Goal: Complete application form

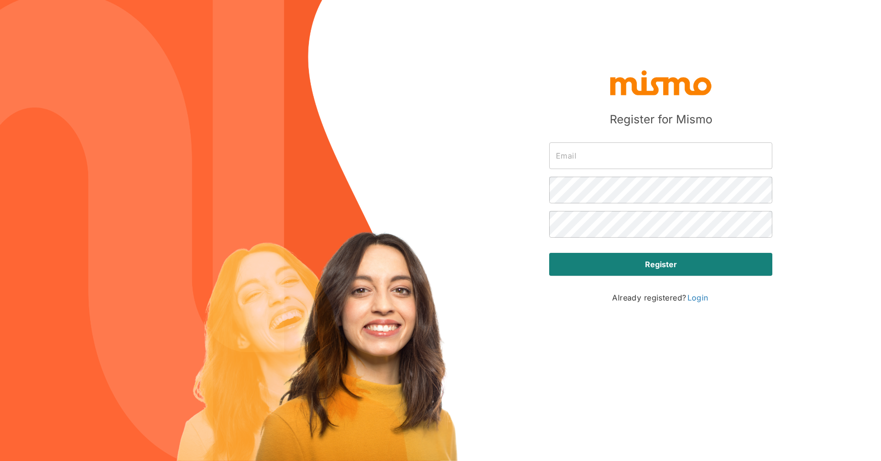
click at [605, 162] on input "text" at bounding box center [660, 155] width 223 height 27
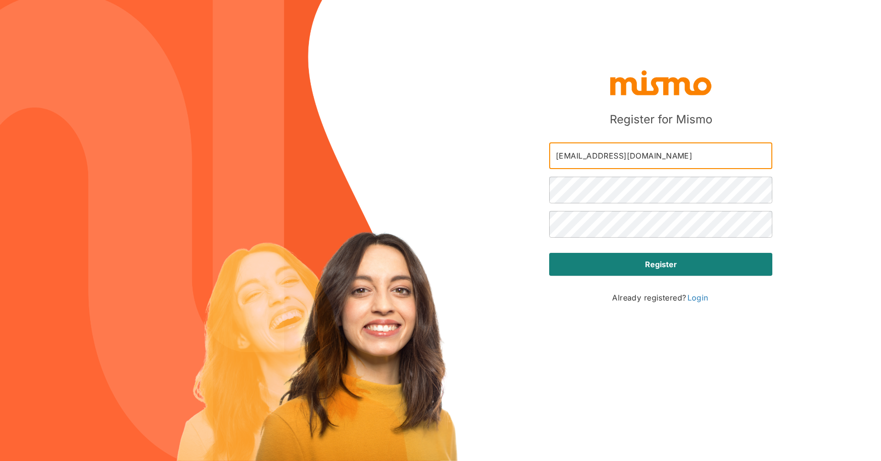
type input "[EMAIL_ADDRESS][DOMAIN_NAME]"
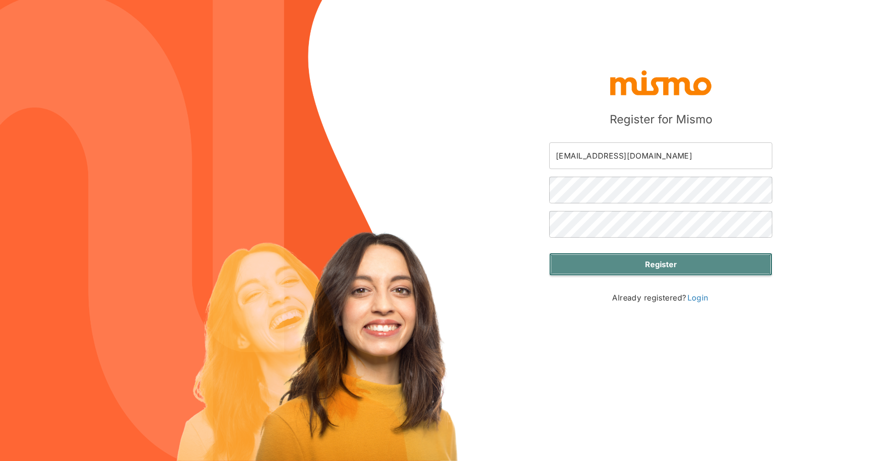
click at [653, 273] on button "Register" at bounding box center [660, 264] width 223 height 23
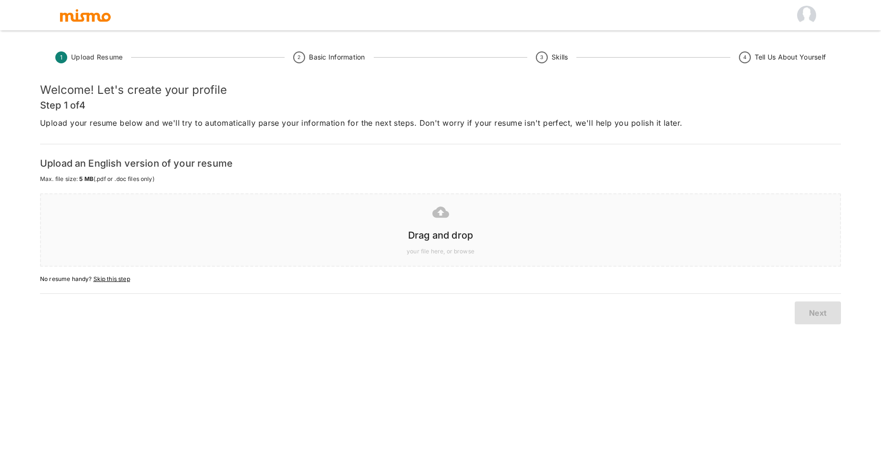
click at [323, 244] on div "your file here, or browse" at bounding box center [438, 249] width 783 height 13
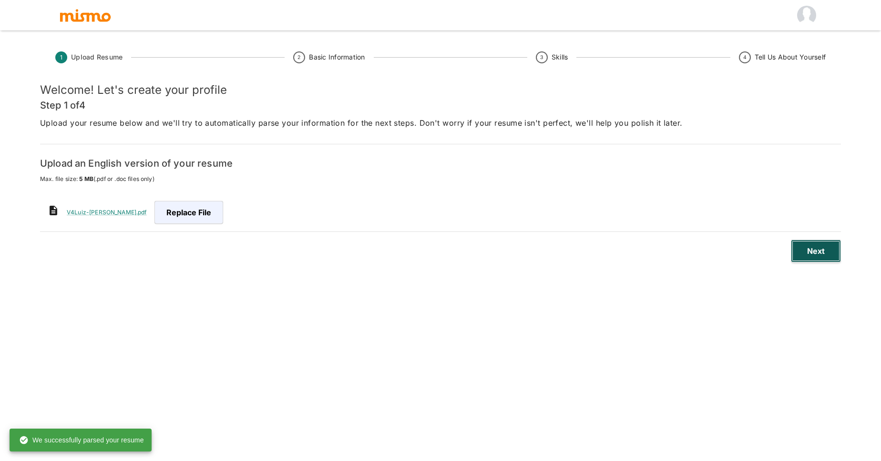
click at [814, 253] on button "Next" at bounding box center [816, 251] width 50 height 23
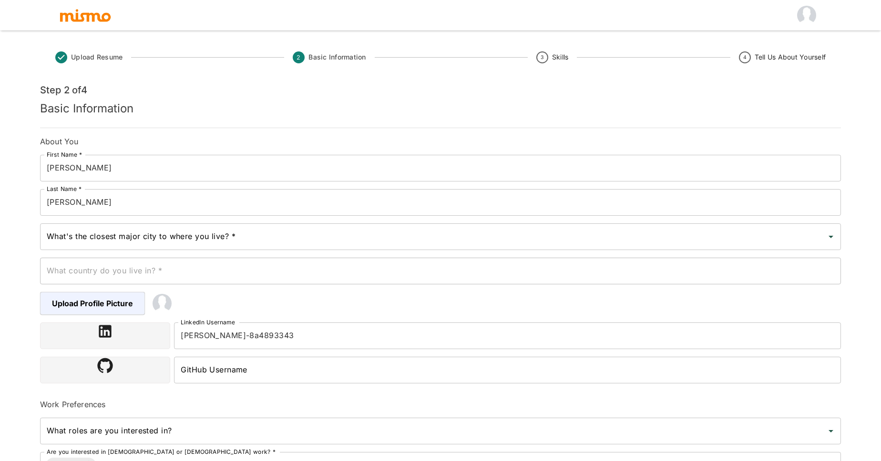
scroll to position [125, 0]
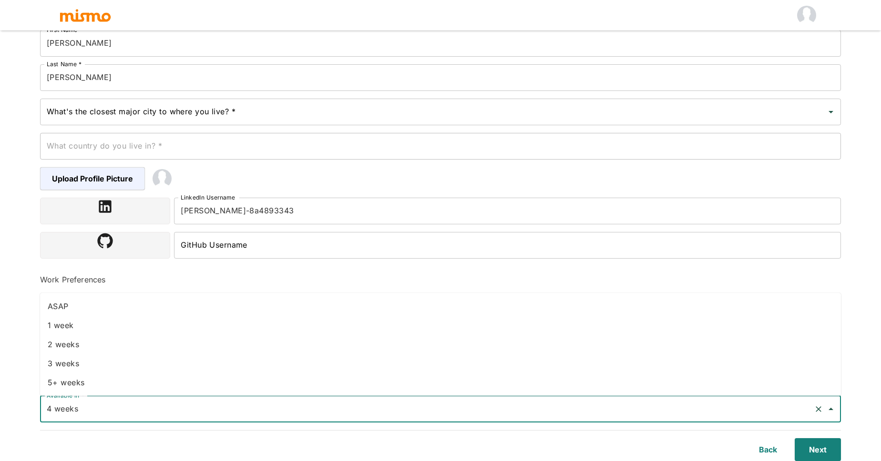
click at [217, 409] on input "4 weeks" at bounding box center [426, 409] width 765 height 18
click at [78, 322] on li "1 week" at bounding box center [440, 325] width 801 height 19
type input "1 week"
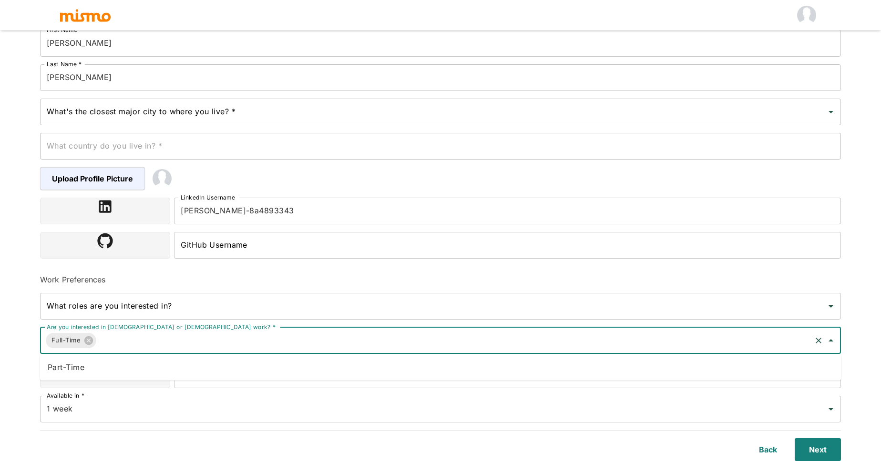
click at [153, 341] on input "Are you interested in [DEMOGRAPHIC_DATA] or [DEMOGRAPHIC_DATA] work? *" at bounding box center [454, 341] width 712 height 18
click at [57, 369] on li "Part-Time" at bounding box center [440, 367] width 801 height 19
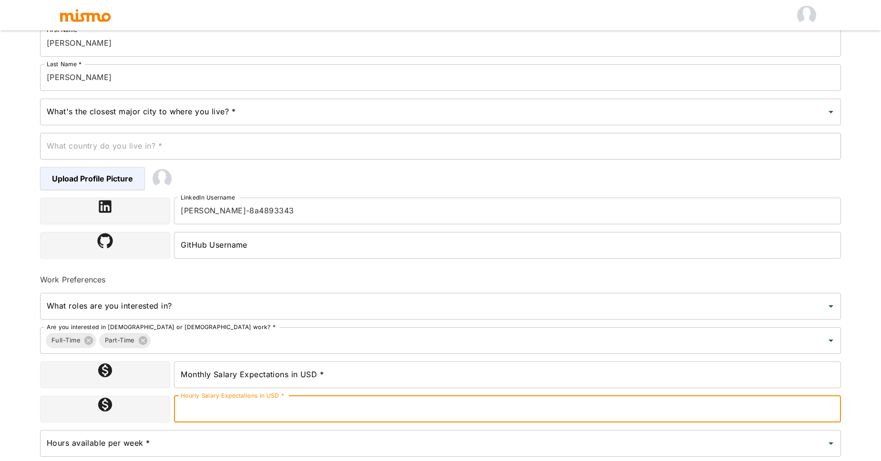
click at [322, 413] on input "Hourly Salary Expectations in USD *" at bounding box center [507, 409] width 667 height 27
type input "6"
type input "50"
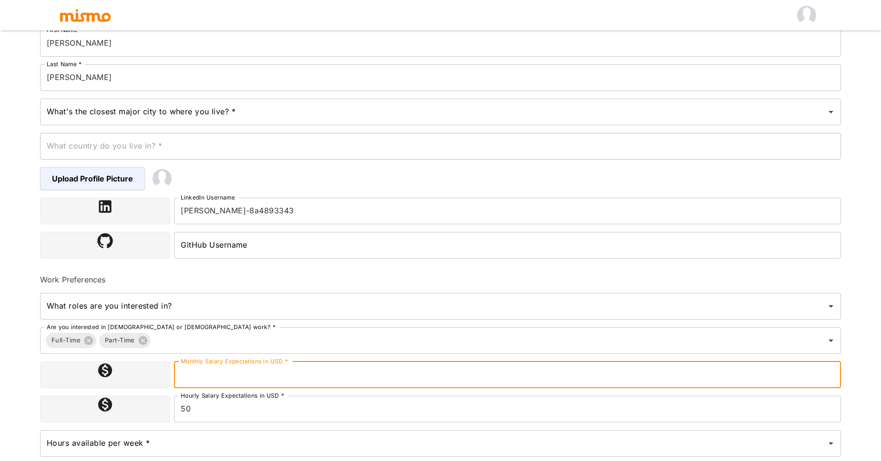
click at [350, 378] on input "Monthly Salary Expectations in USD *" at bounding box center [507, 375] width 667 height 27
type input "8400"
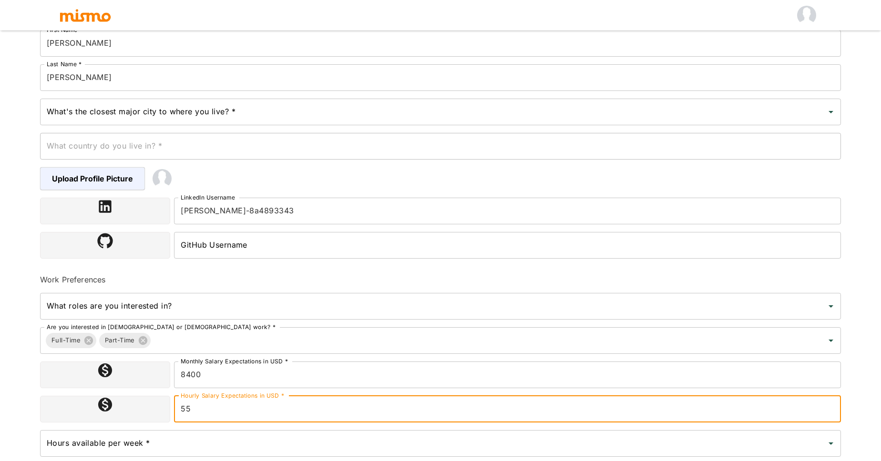
scroll to position [193, 0]
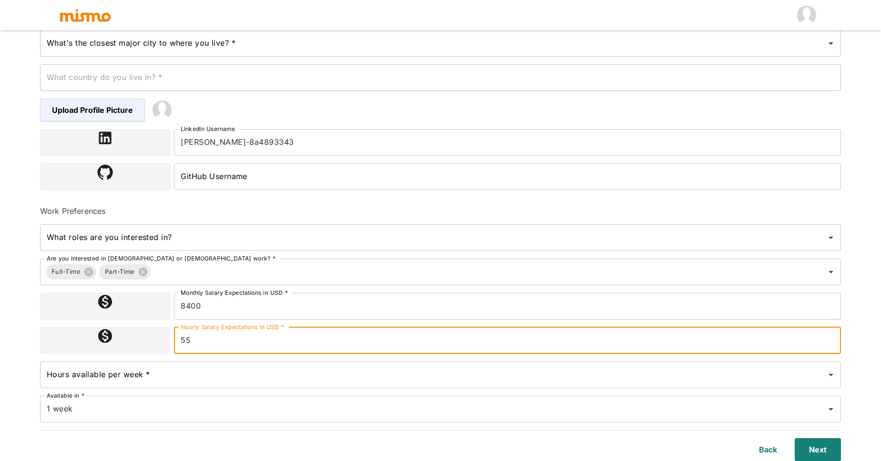
type input "55"
click at [244, 374] on input "Hours available per week *" at bounding box center [433, 375] width 778 height 18
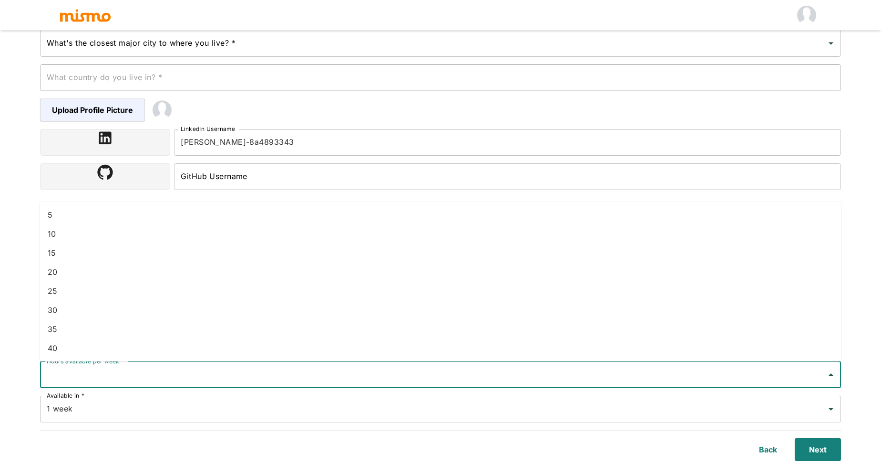
click at [130, 346] on li "40" at bounding box center [440, 348] width 801 height 19
type input "40"
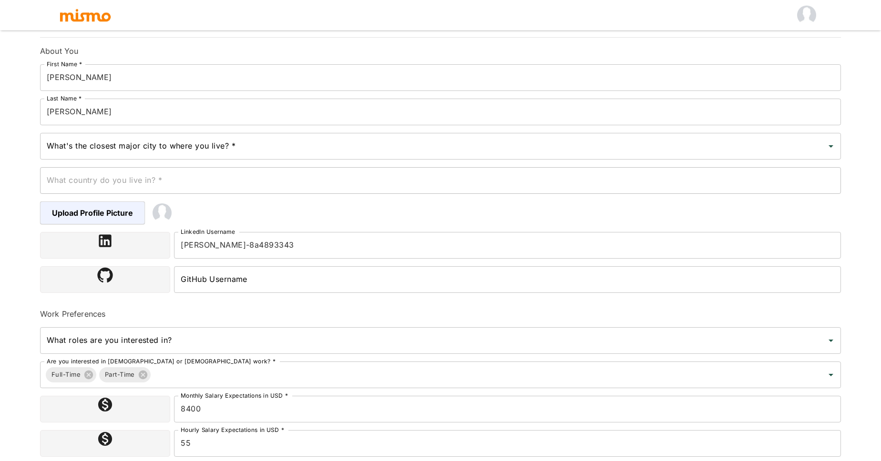
scroll to position [85, 0]
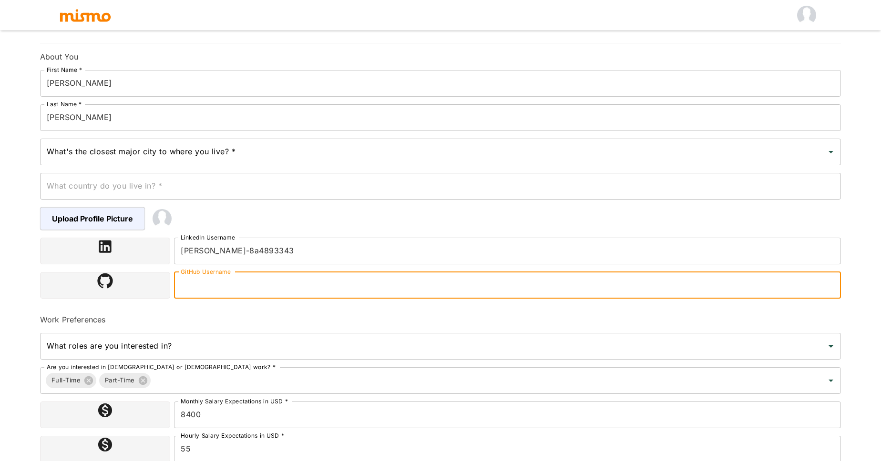
click at [236, 284] on input "GitHub Username" at bounding box center [507, 285] width 667 height 27
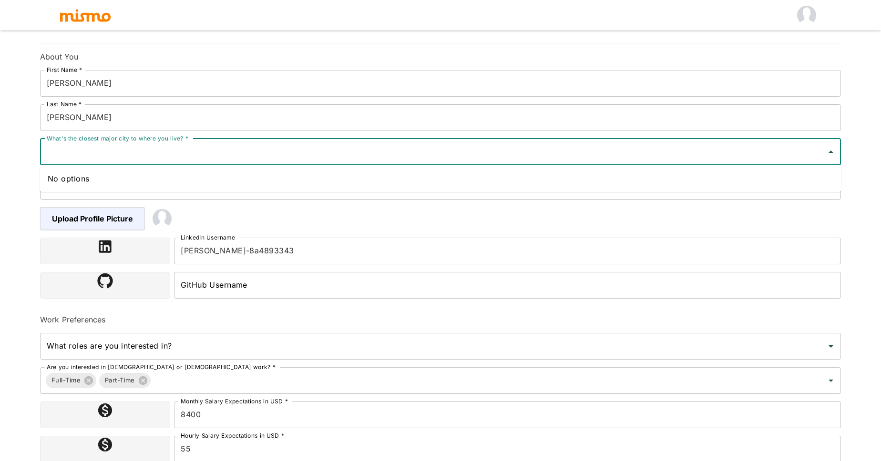
click at [192, 159] on input "What's the closest major city to where you live? *" at bounding box center [433, 152] width 778 height 18
click at [75, 181] on div "No options" at bounding box center [440, 178] width 801 height 27
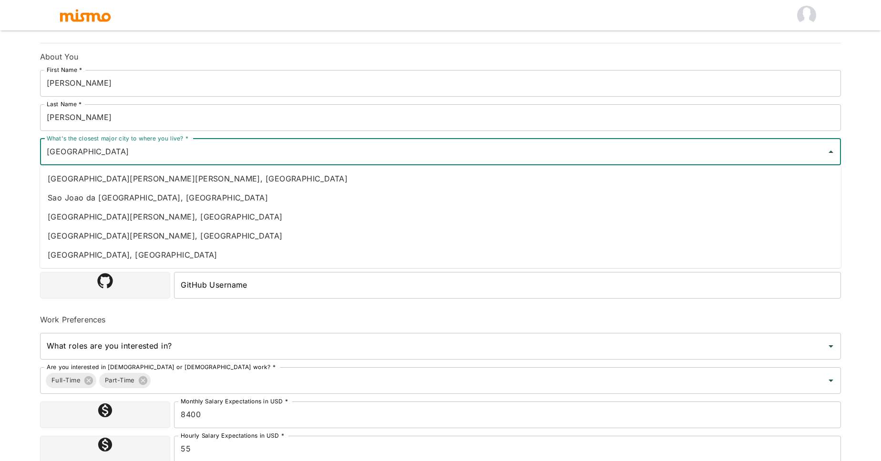
click at [76, 256] on li "[GEOGRAPHIC_DATA], [GEOGRAPHIC_DATA]" at bounding box center [440, 254] width 801 height 19
type input "[GEOGRAPHIC_DATA], [GEOGRAPHIC_DATA]"
type input "[GEOGRAPHIC_DATA]"
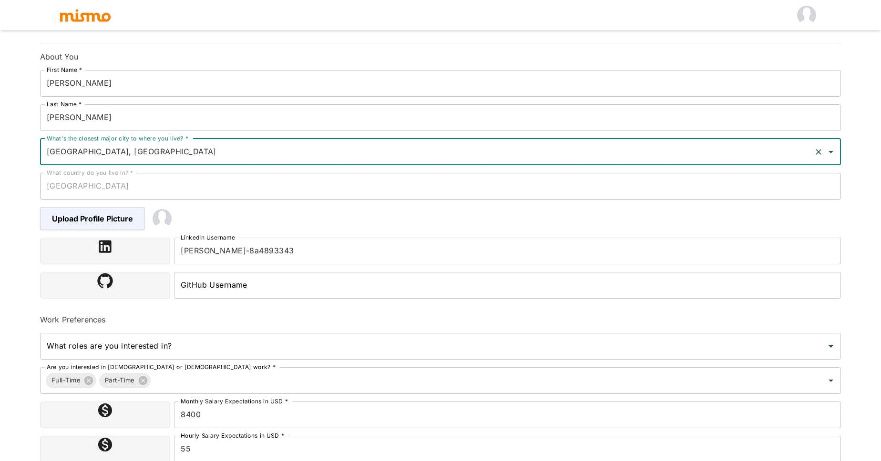
type input "[GEOGRAPHIC_DATA], [GEOGRAPHIC_DATA]"
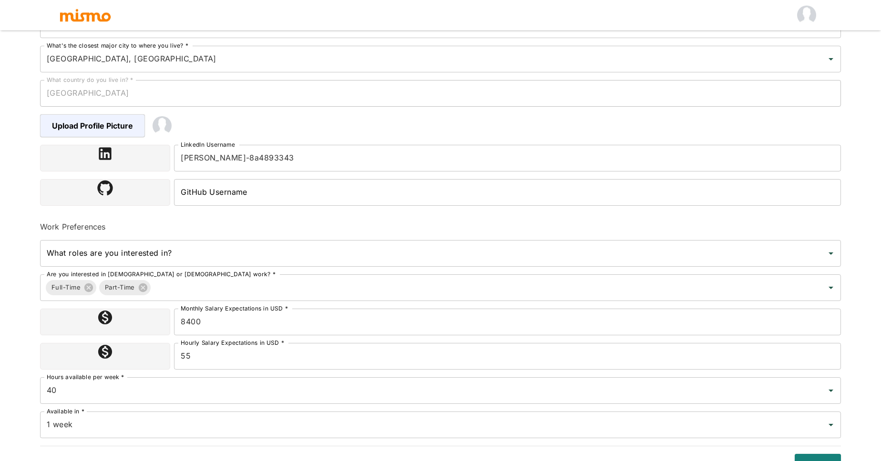
scroll to position [193, 0]
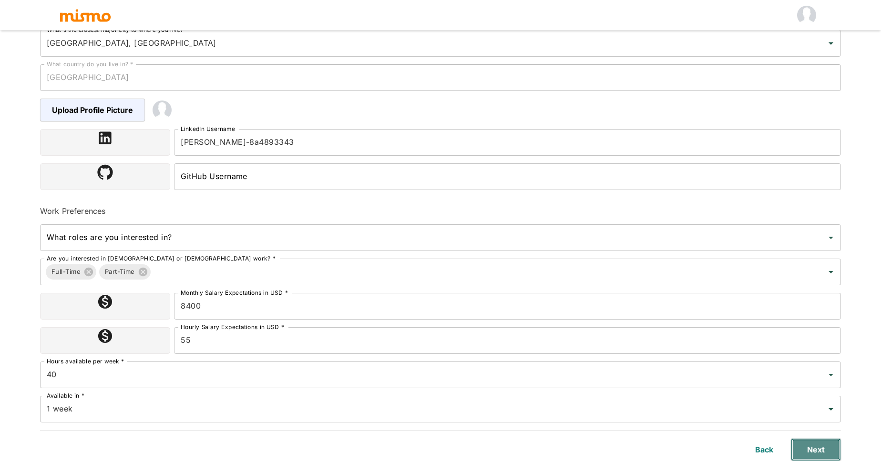
click at [810, 445] on button "Next" at bounding box center [816, 449] width 50 height 23
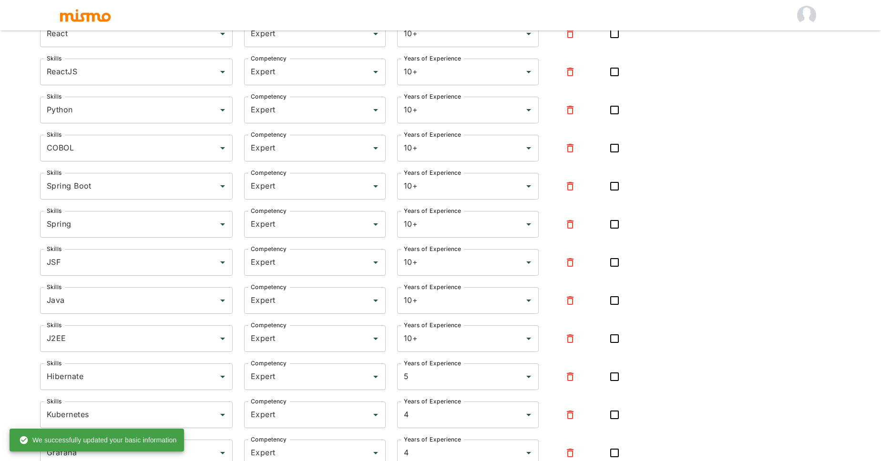
type input "Oracle"
type input "Expert"
type input "10+"
type input "React"
type input "Expert"
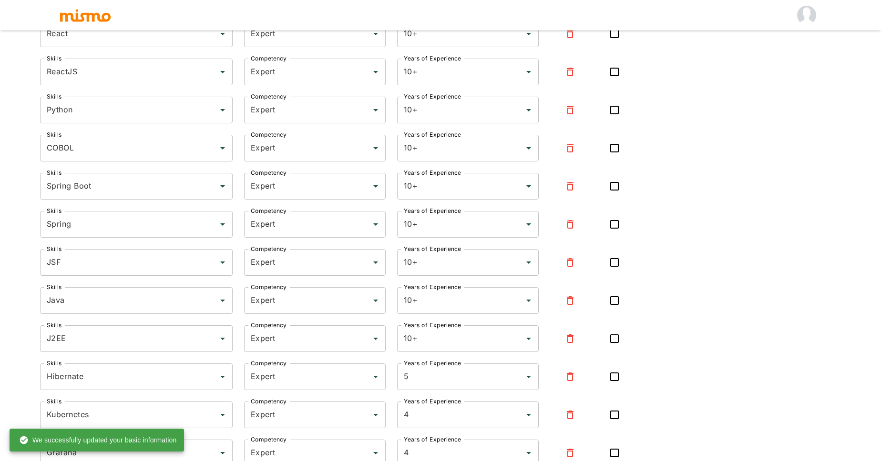
type input "10+"
type input "ReactJS"
type input "Expert"
type input "10+"
type input "Python"
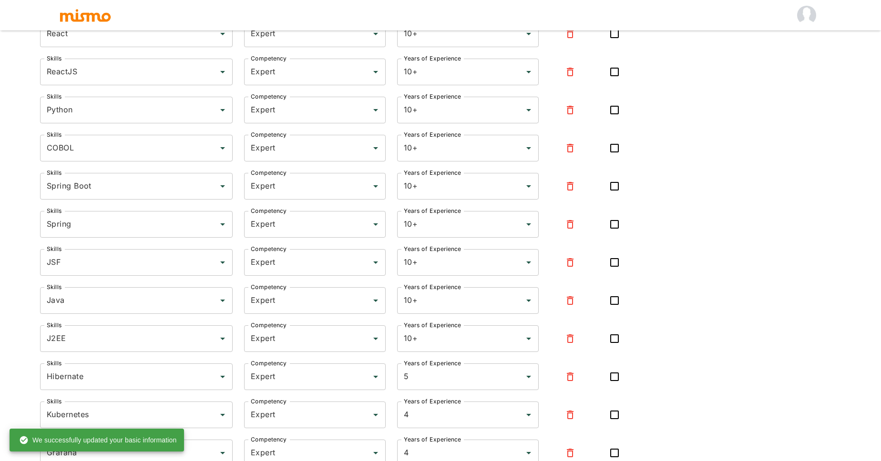
type input "Expert"
type input "10+"
type input "COBOL"
type input "Expert"
type input "10+"
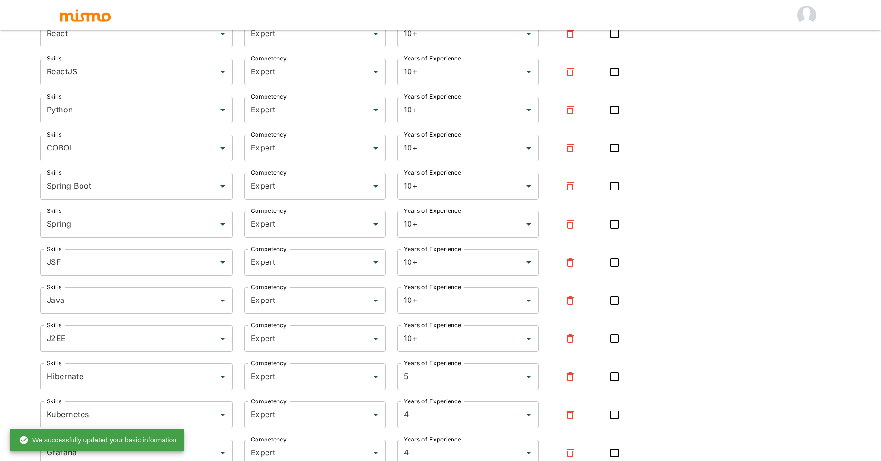
type input "Spring Boot"
type input "Expert"
type input "10+"
type input "Spring"
type input "Expert"
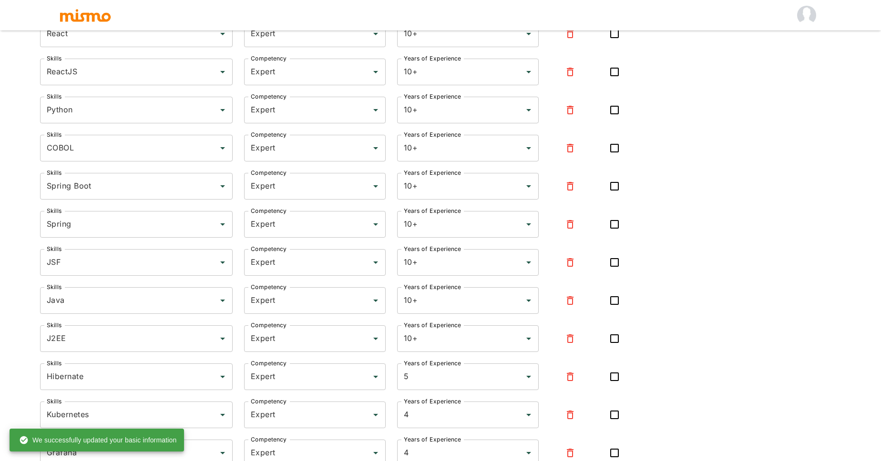
type input "10+"
type input "JSF"
type input "Expert"
type input "10+"
type input "Java"
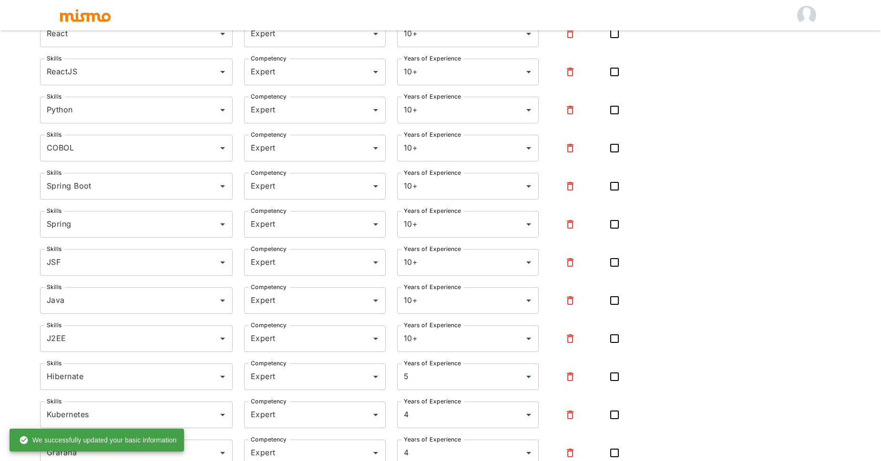
type input "Expert"
type input "10+"
type input "J2EE"
type input "Expert"
type input "10+"
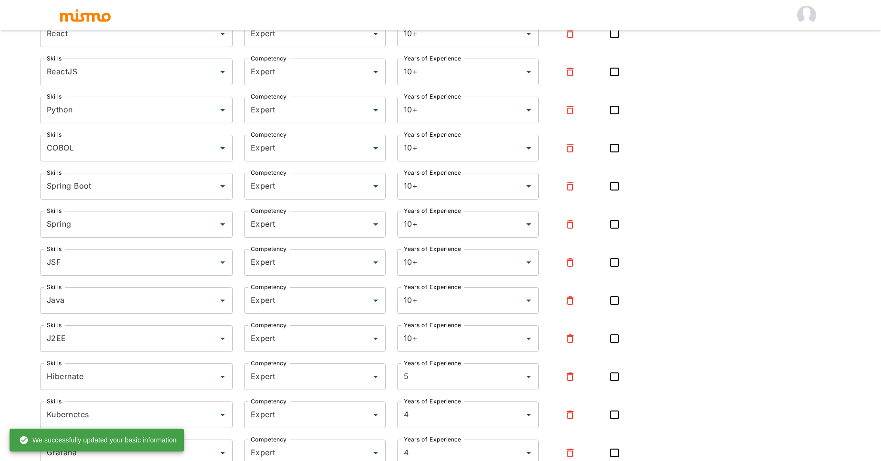
type input "Hibernate"
type input "Expert"
type input "5"
type input "Kubernetes"
type input "Expert"
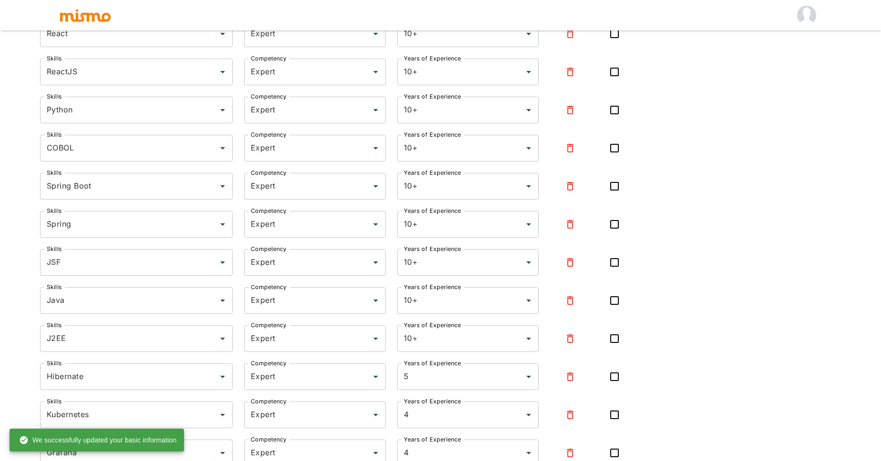
type input "4"
type input "Grafana"
type input "Expert"
type input "4"
type input "GRADLE"
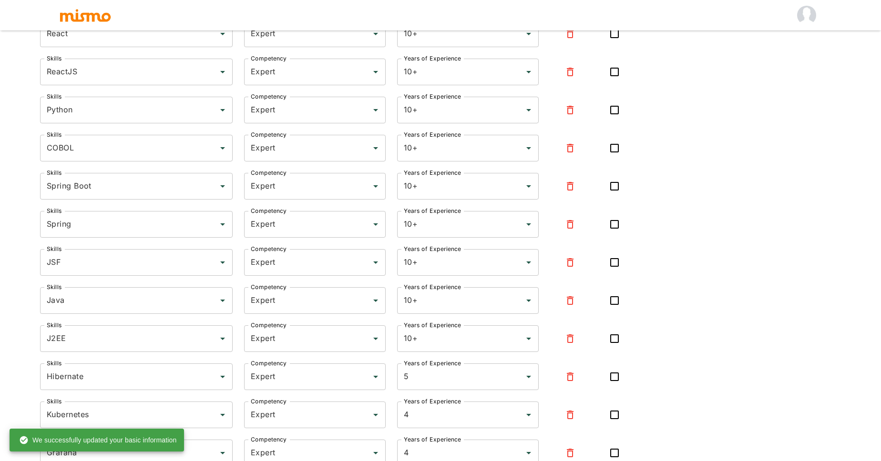
type input "Expert"
type input "4"
type input "MICROSERVICE"
type input "Expert"
type input "4"
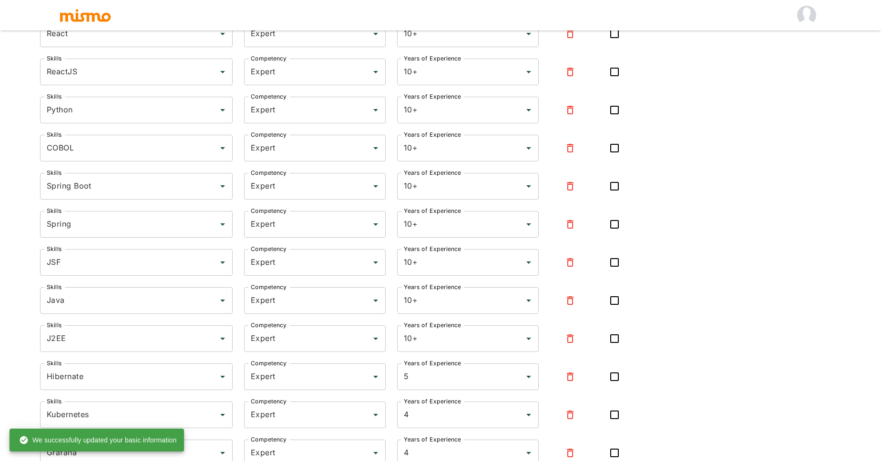
type input "Docker"
type input "Expert"
type input "4"
type input "GitHub"
type input "Expert"
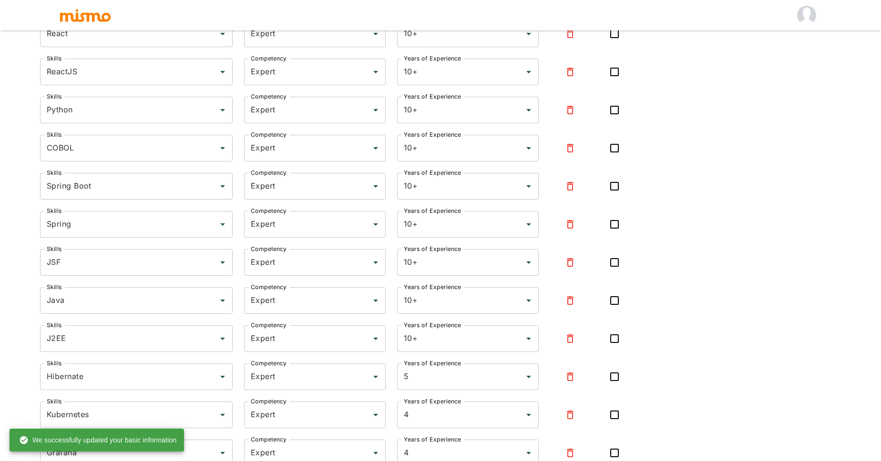
type input "4"
type input "MAVEN"
type input "Expert"
type input "4"
type input "Redis"
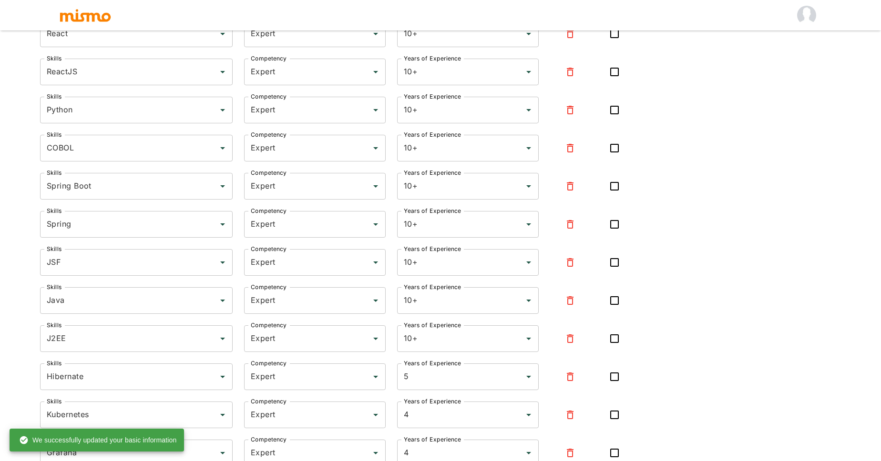
type input "Expert"
type input "4"
type input "[PERSON_NAME]"
type input "Intermediate"
type input "3"
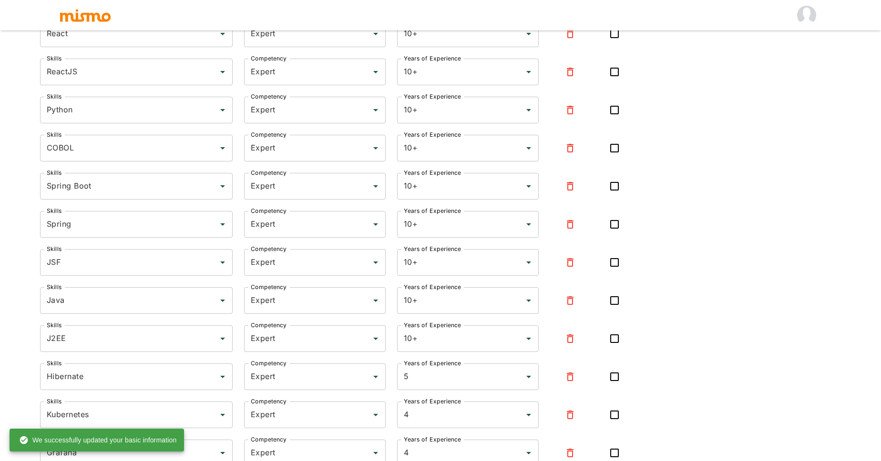
type input "RabbitMQ"
type input "Intermediate"
type input "3"
type input "New Relic"
type input "Intermediate"
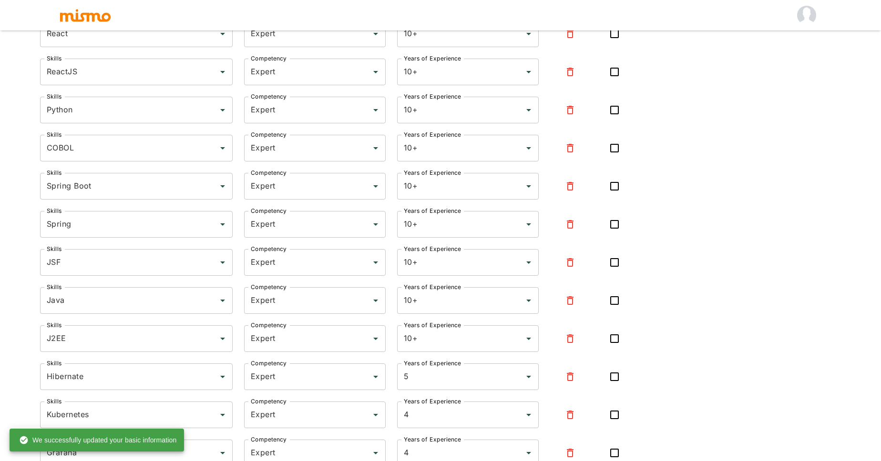
type input "3"
type input "DATA ANALYTICS"
type input "Intermediate"
type input "3"
type input "[PERSON_NAME]"
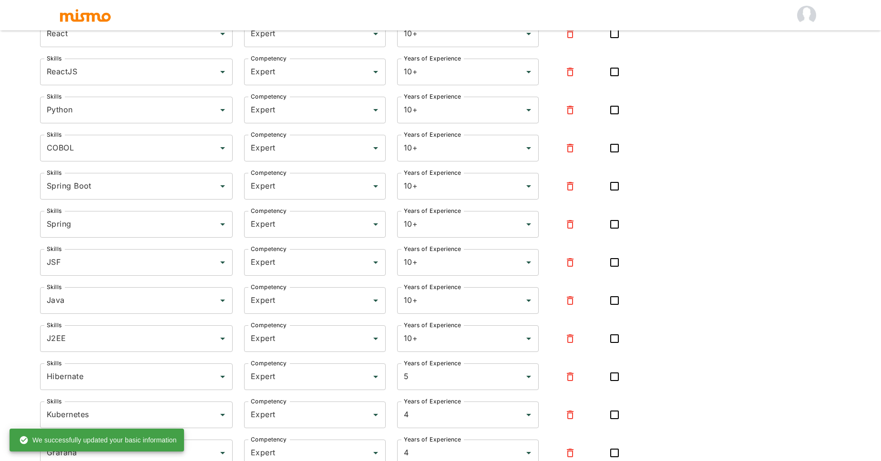
type input "Intermediate"
type input "3"
type input "Splunk"
type input "Intermediate"
type input "3"
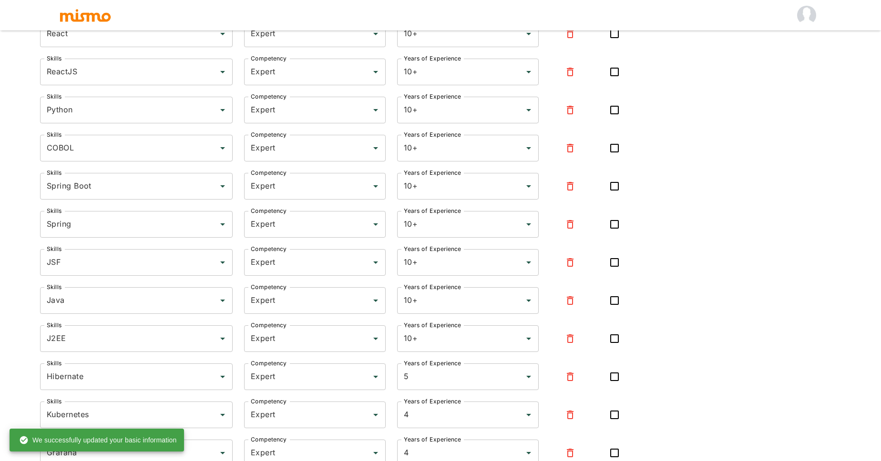
type input "Kotlin"
type input "Intermediate"
type input "3"
type input "[PERSON_NAME]"
type input "Intermediate"
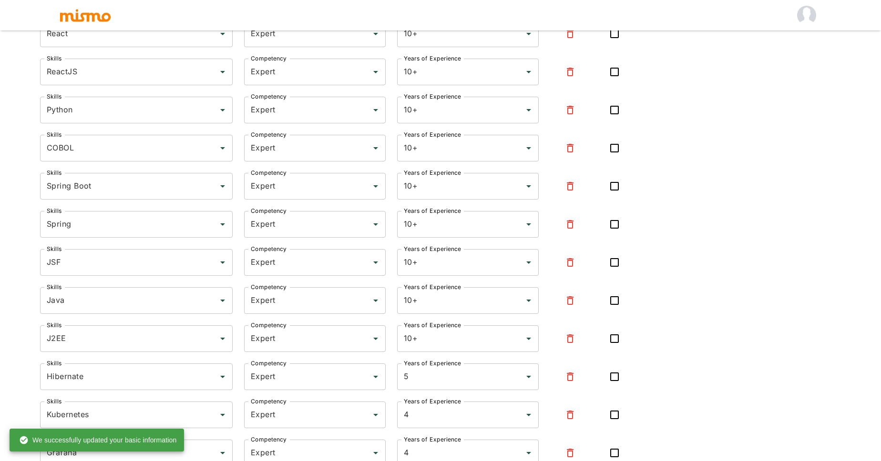
type input "3"
type input "JUNIT"
type input "Intermediate"
type input "3"
type input "CI/CD"
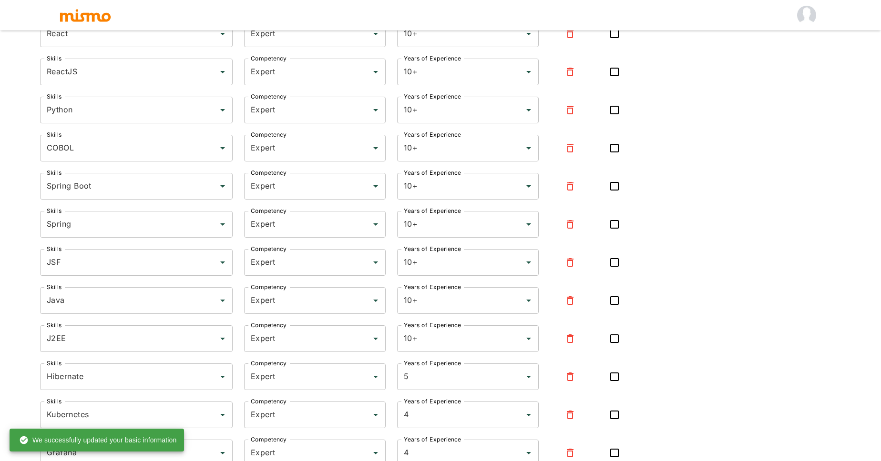
type input "Intermediate"
type input "3"
type input "CSS"
type input "Intermediate"
type input "2"
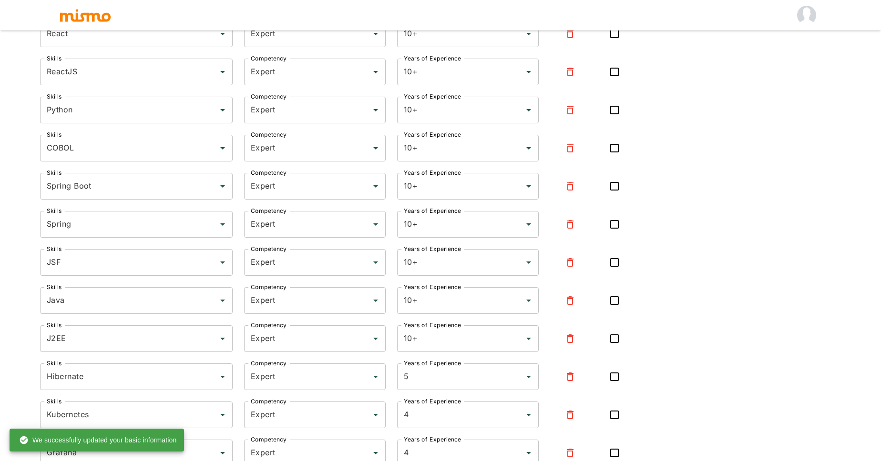
type input "HTML"
type input "Intermediate"
type input "2"
type input "WEBLOGIC"
type input "Intermediate"
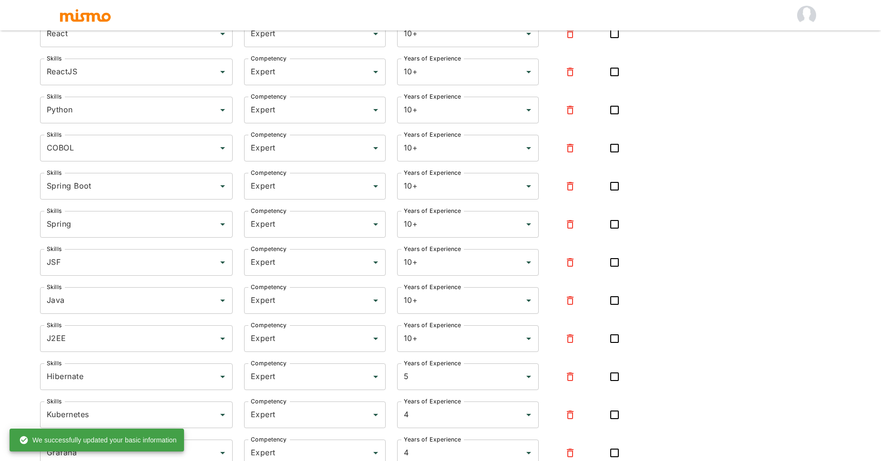
type input "2"
type input "PL/SQL"
type input "Intermediate"
type input "2"
type input "JavaScript"
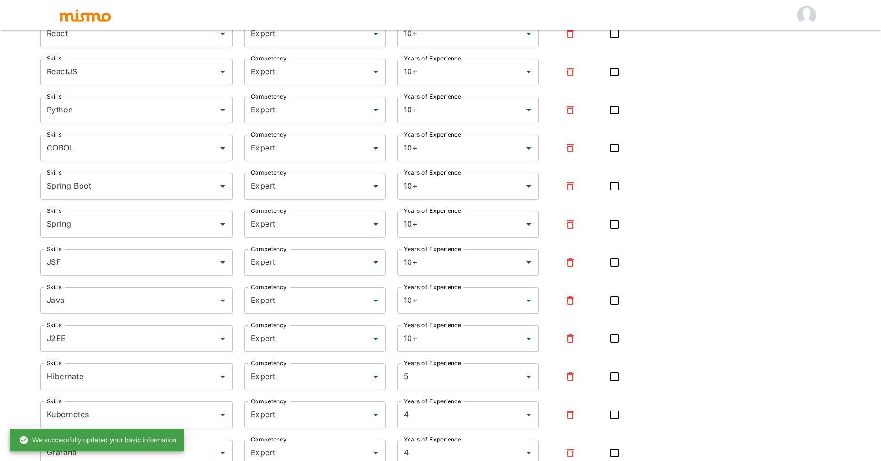
type input "Intermediate"
type input "2"
type input "Vmware"
type input "Beginner"
type input "1"
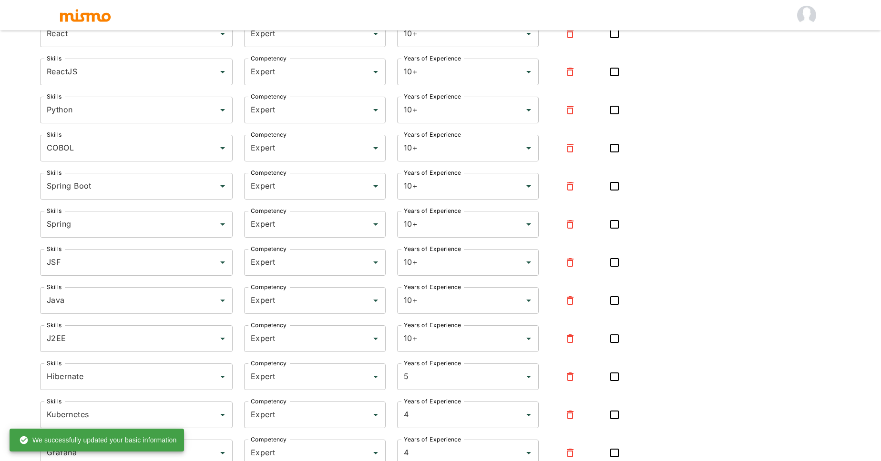
type input "MySQL"
type input "Beginner"
type input "1"
type input "TOMCAT"
type input "Beginner"
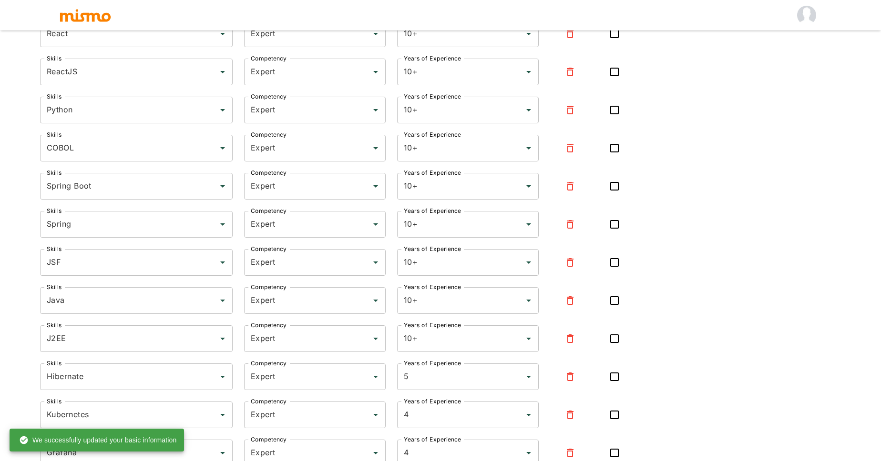
type input "1"
type input "PostgreSQL"
type input "Beginner"
type input "1"
type input "SCRUM"
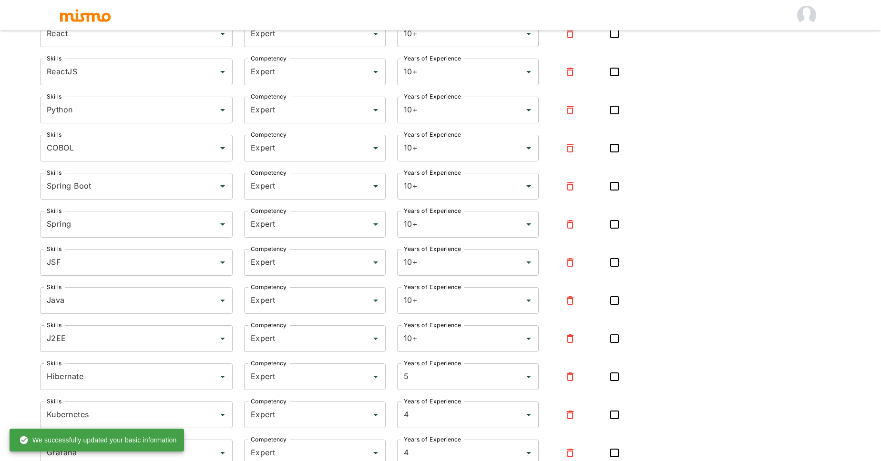
type input "Beginner"
type input "1"
type input "UNIX"
type input "Beginner"
type input "1"
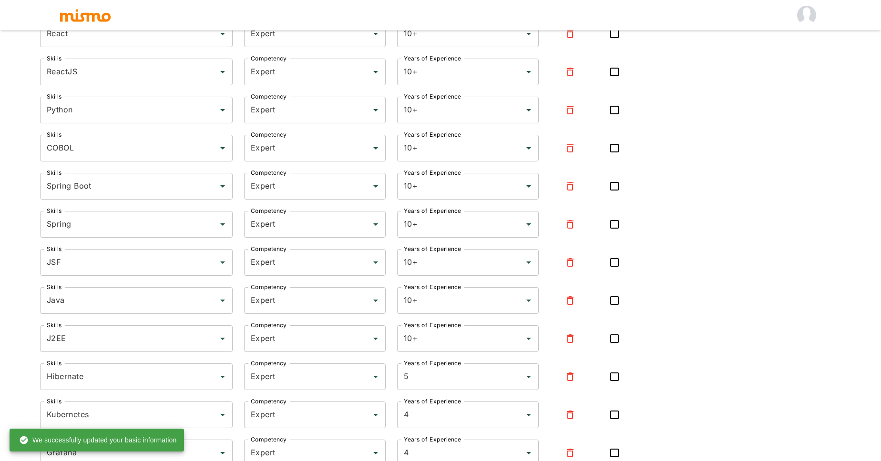
type input "LINUX"
type input "Beginner"
type input "1"
type input "APACHE"
type input "Beginner"
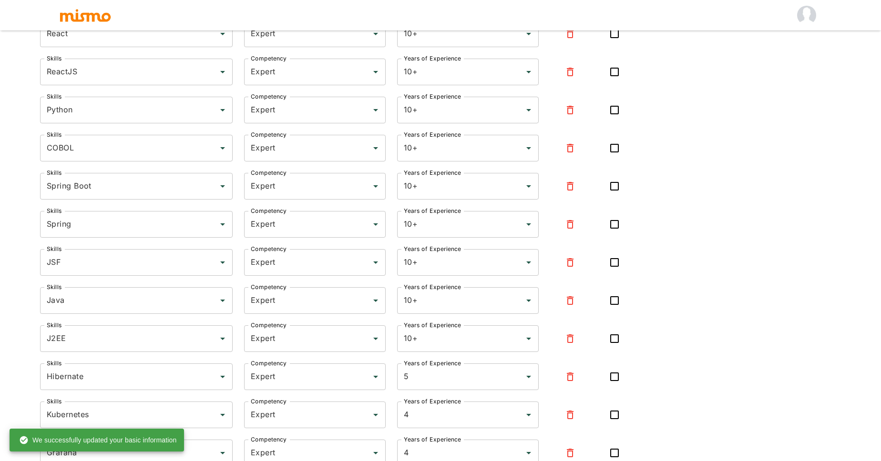
type input "1"
type input "MVC"
type input "Beginner"
type input "1"
type input "Identity and Access Management"
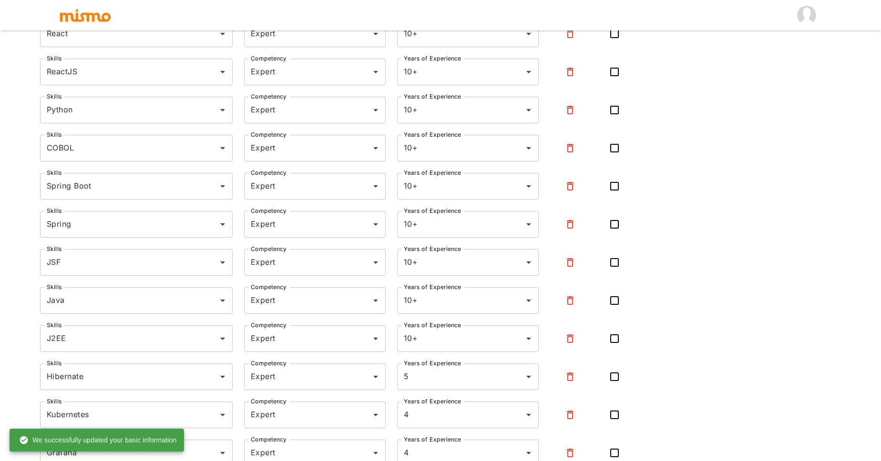
type input "Beginner"
type input "1"
type input "TERRAFORM"
type input "Beginner"
type input "1"
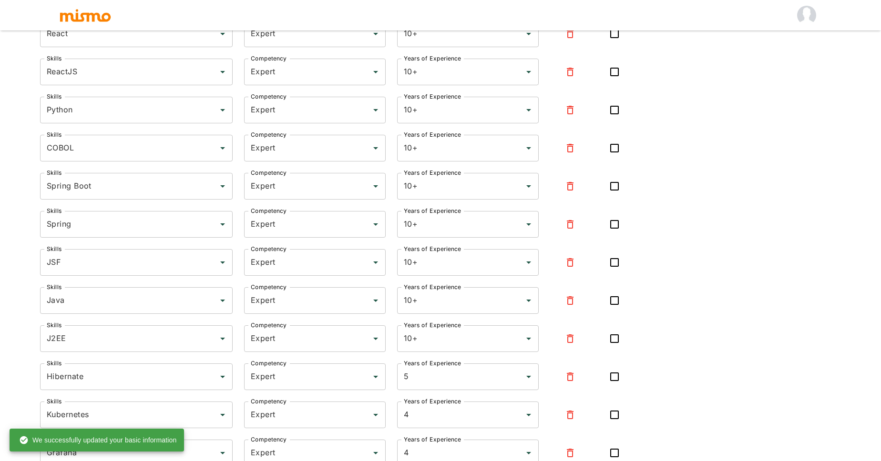
type input "Cucumber"
type input "Beginner"
type input "1"
type input "Git"
type input "Beginner"
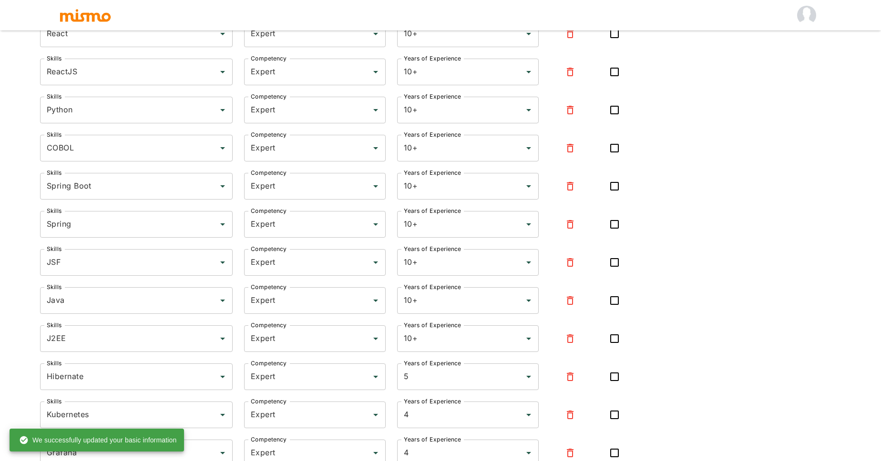
type input "1"
type input "REST"
type input "Beginner"
type input "1"
type input "TypeScript"
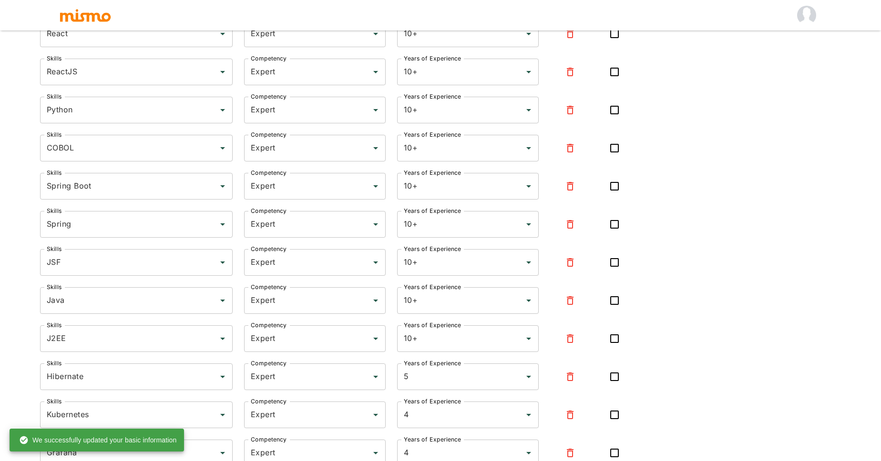
type input "Beginner"
type input "1"
type input "Amazon Elastic Compute Cloud"
type input "Beginner"
type input "1"
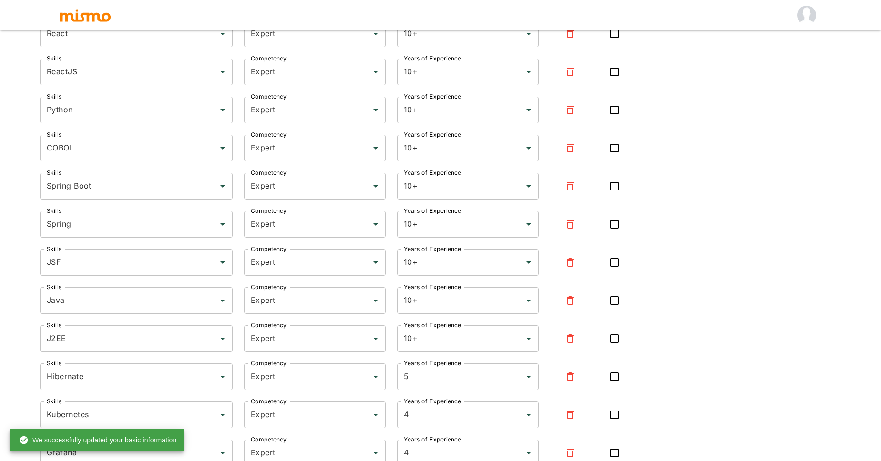
type input "EC2"
type input "Beginner"
type input "1"
type input "Amazon Web Services"
type input "Beginner"
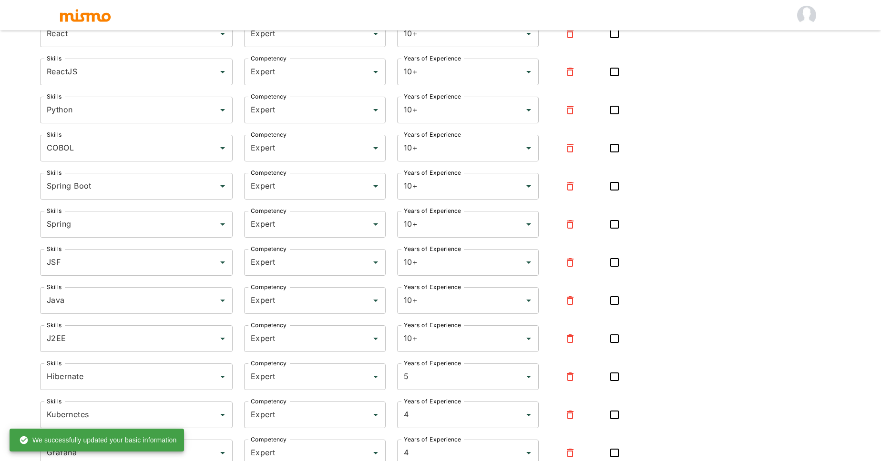
type input "1"
type input "AWS"
type input "Beginner"
type input "1"
type input "Kibana"
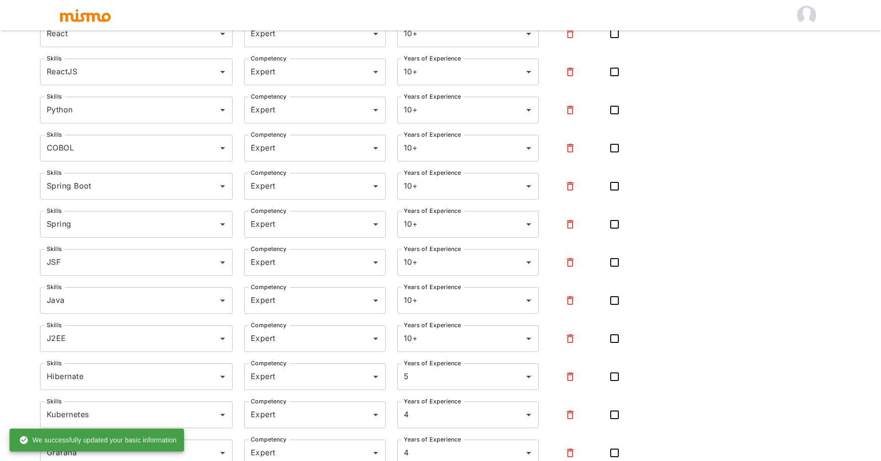
type input "Beginner"
type input "1"
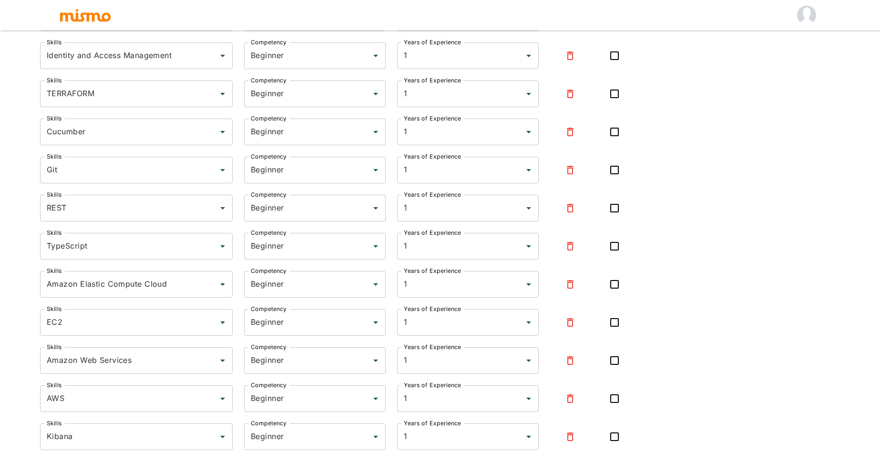
scroll to position [1835, 0]
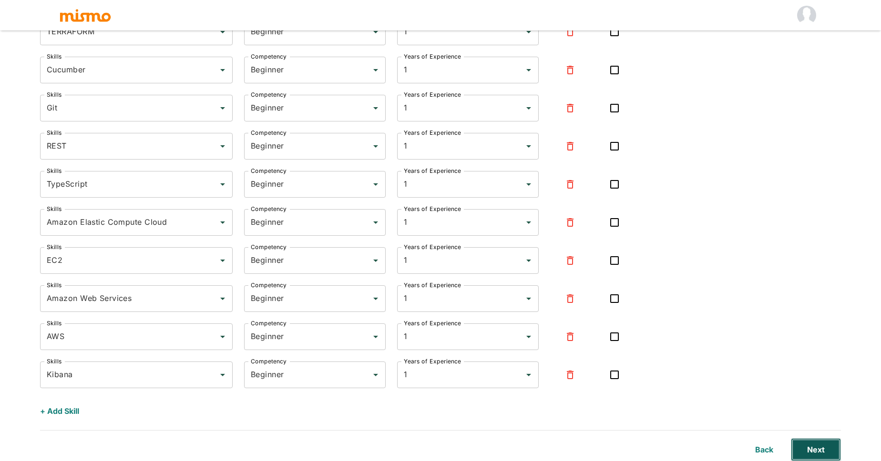
click at [810, 452] on button "Next" at bounding box center [816, 449] width 50 height 23
